Goal: Information Seeking & Learning: Learn about a topic

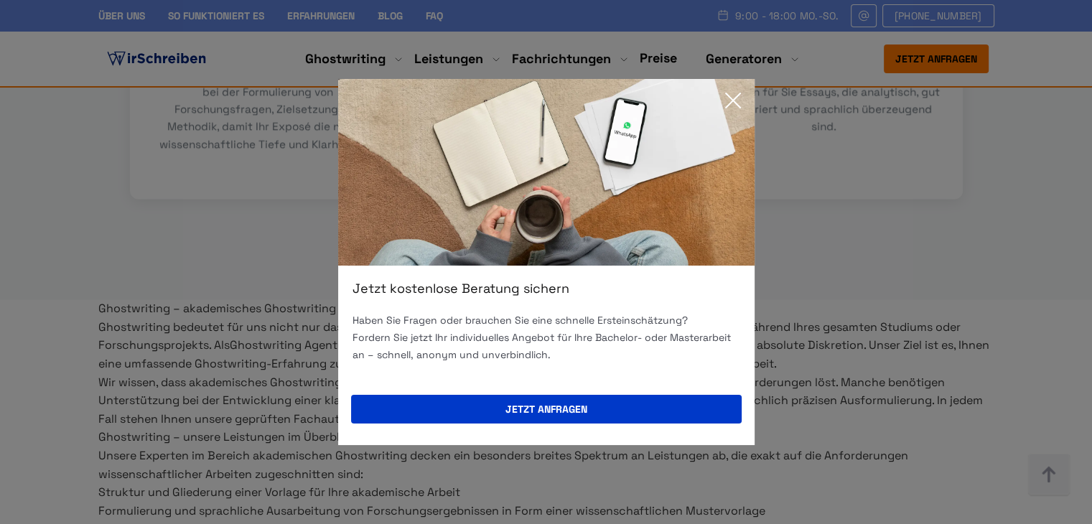
scroll to position [1939, 0]
click at [730, 101] on icon at bounding box center [733, 100] width 14 height 14
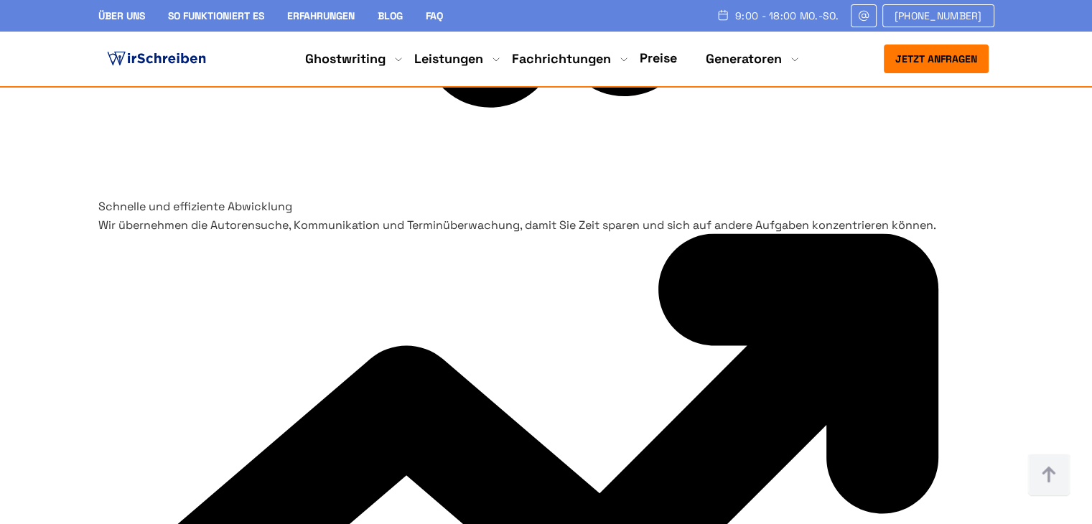
scroll to position [8404, 0]
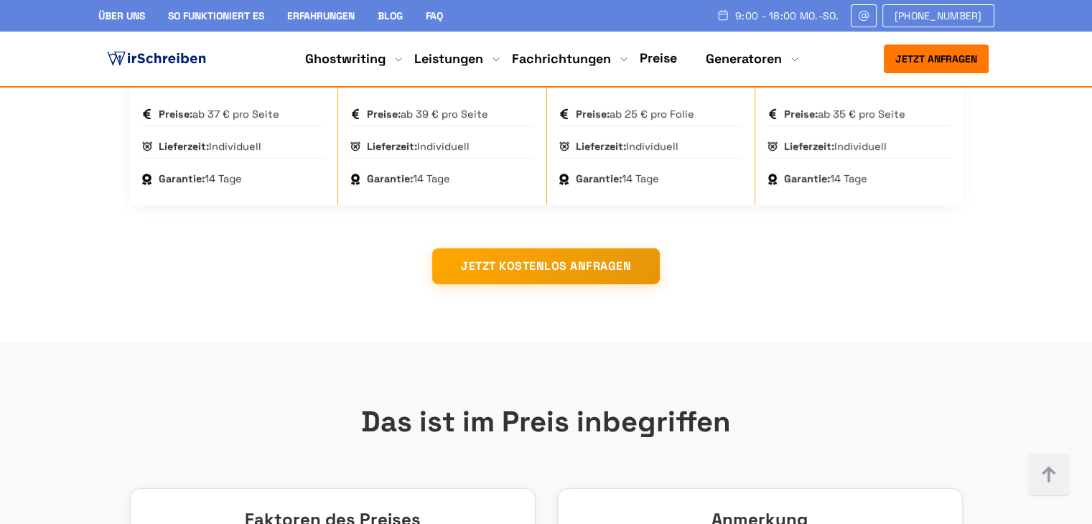
scroll to position [9984, 0]
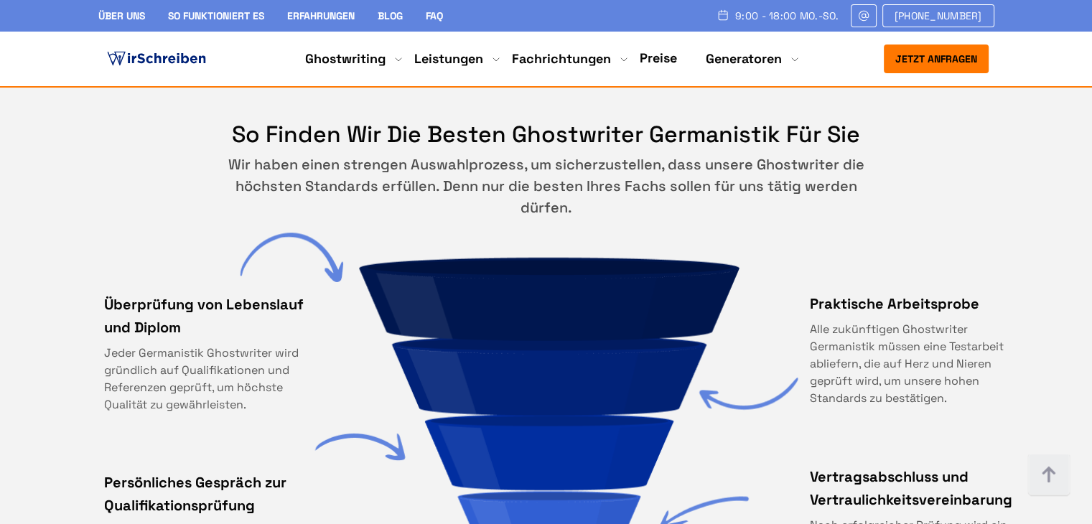
scroll to position [6895, 0]
